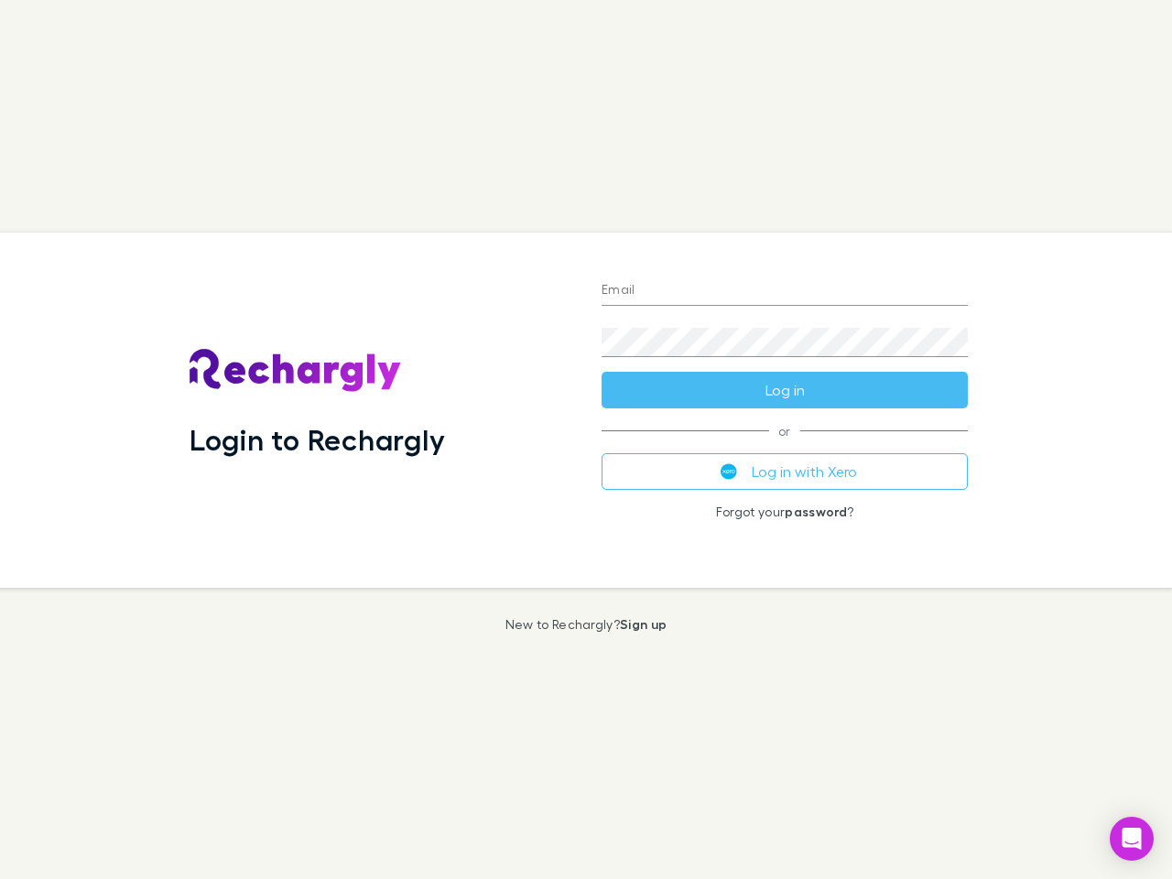
click at [586, 439] on div "Login to Rechargly" at bounding box center [381, 409] width 412 height 355
click at [784, 291] on input "Email" at bounding box center [784, 290] width 366 height 29
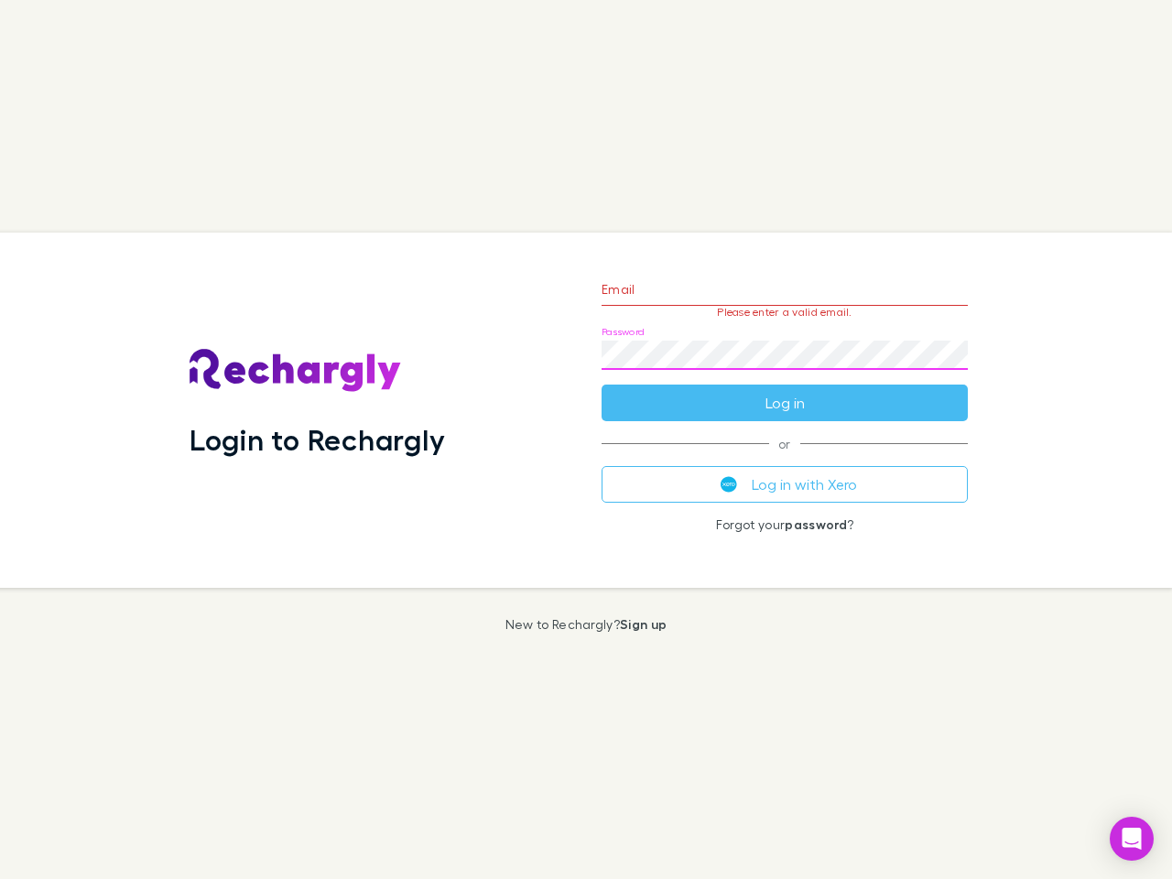
click at [784, 390] on form "Email Please enter a valid email. Password Log in" at bounding box center [784, 341] width 366 height 159
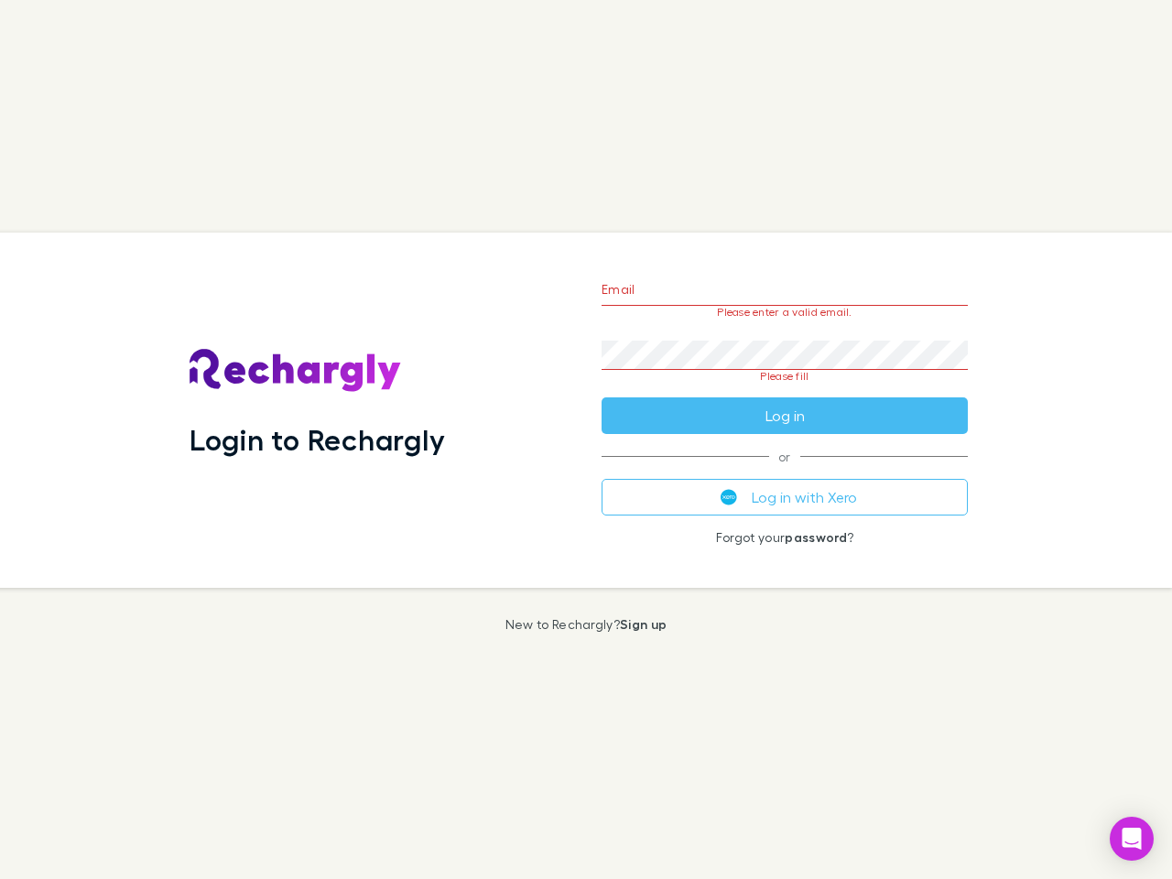
click at [784, 471] on div "Email Please enter a valid email. Password Please fill Log in or Log in with Xe…" at bounding box center [784, 409] width 395 height 355
click at [1131, 838] on icon "Open Intercom Messenger" at bounding box center [1131, 838] width 19 height 22
